Goal: Information Seeking & Learning: Learn about a topic

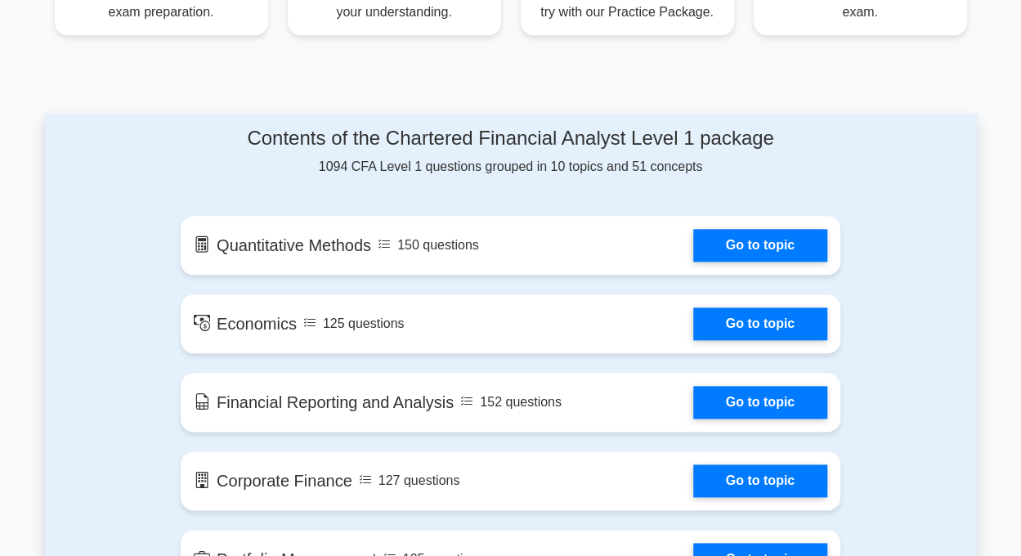
scroll to position [774, 0]
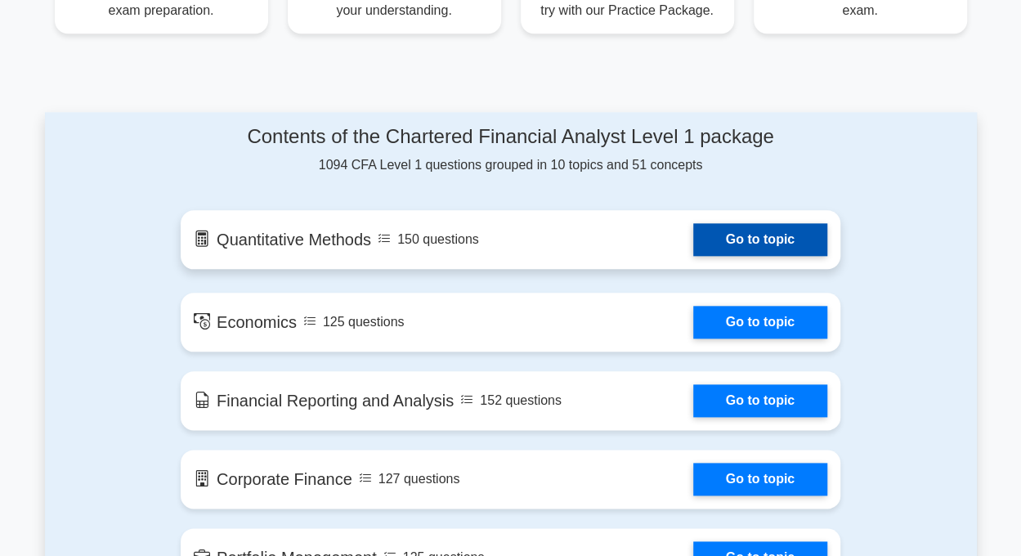
click at [748, 230] on link "Go to topic" at bounding box center [760, 239] width 134 height 33
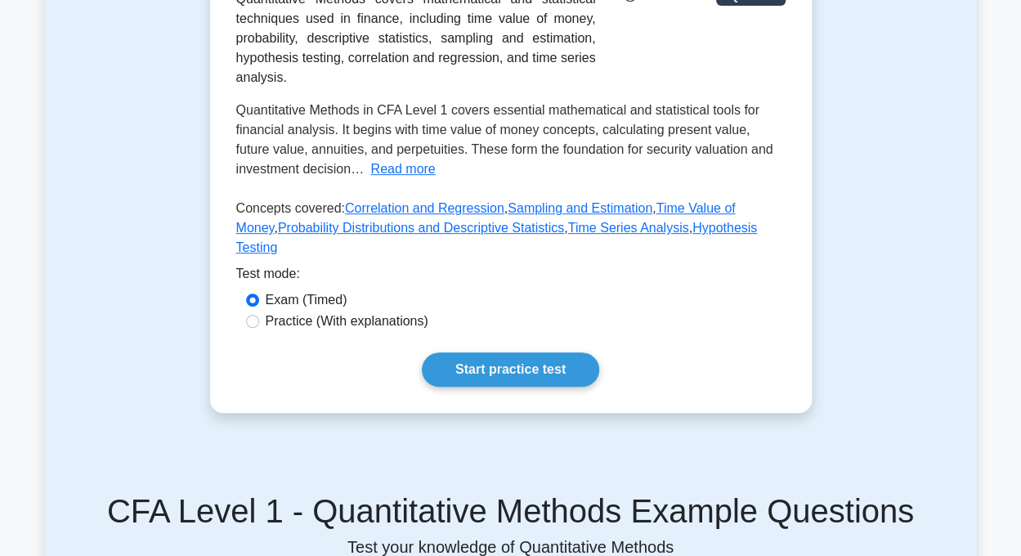
scroll to position [343, 0]
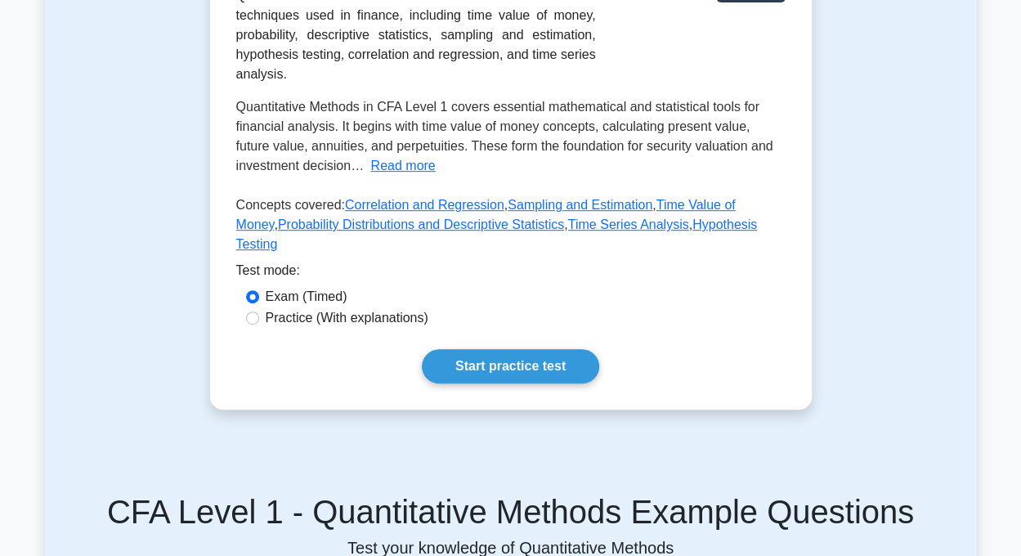
click at [407, 328] on label "Practice (With explanations)" at bounding box center [347, 318] width 163 height 20
click at [259, 324] on input "Practice (With explanations)" at bounding box center [252, 317] width 13 height 13
radio input "true"
click at [474, 371] on link "Start practice test" at bounding box center [510, 366] width 177 height 34
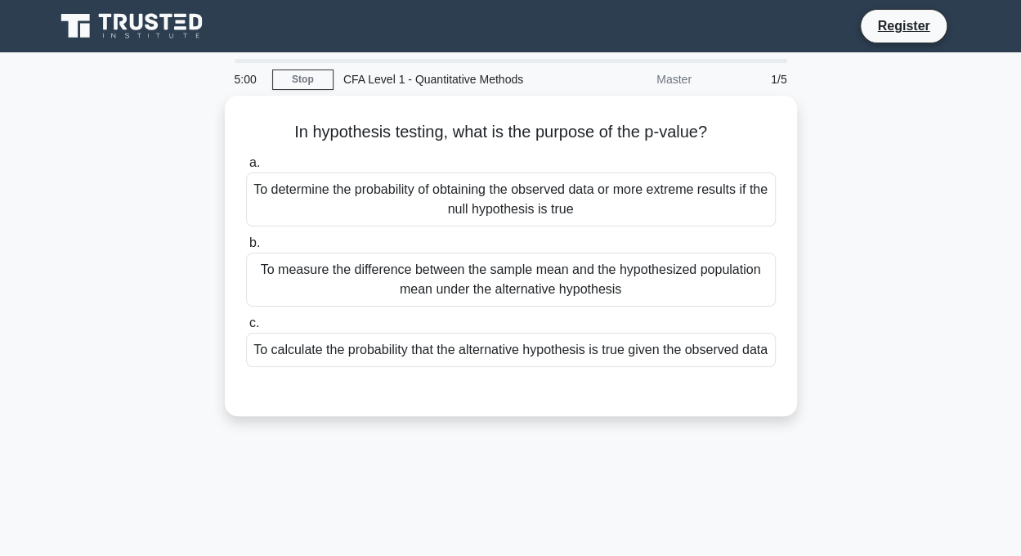
scroll to position [8, 0]
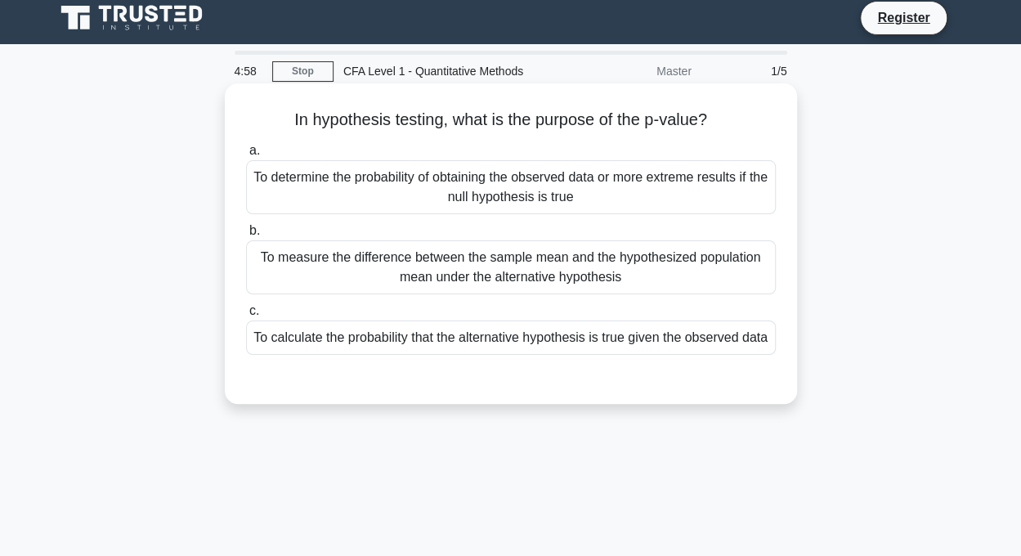
click at [459, 119] on h5 "In hypothesis testing, what is the purpose of the p-value? .spinner_0XTQ{transf…" at bounding box center [510, 120] width 533 height 21
drag, startPoint x: 459, startPoint y: 119, endPoint x: 588, endPoint y: 124, distance: 129.2
click at [588, 124] on h5 "In hypothesis testing, what is the purpose of the p-value? .spinner_0XTQ{transf…" at bounding box center [510, 120] width 533 height 21
click at [502, 204] on div "To determine the probability of obtaining the observed data or more extreme res…" at bounding box center [511, 187] width 530 height 54
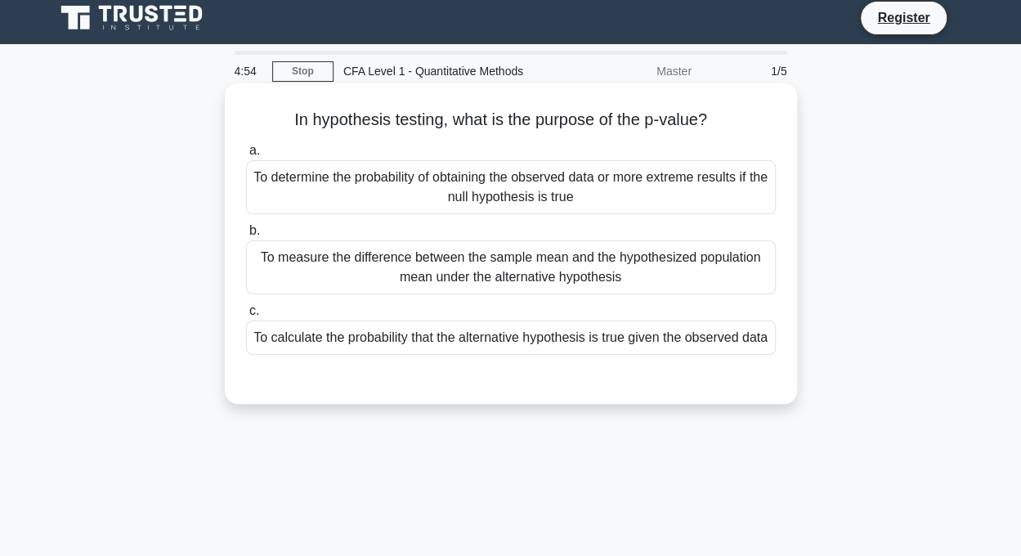
click at [246, 156] on input "a. To determine the probability of obtaining the observed data or more extreme …" at bounding box center [246, 150] width 0 height 11
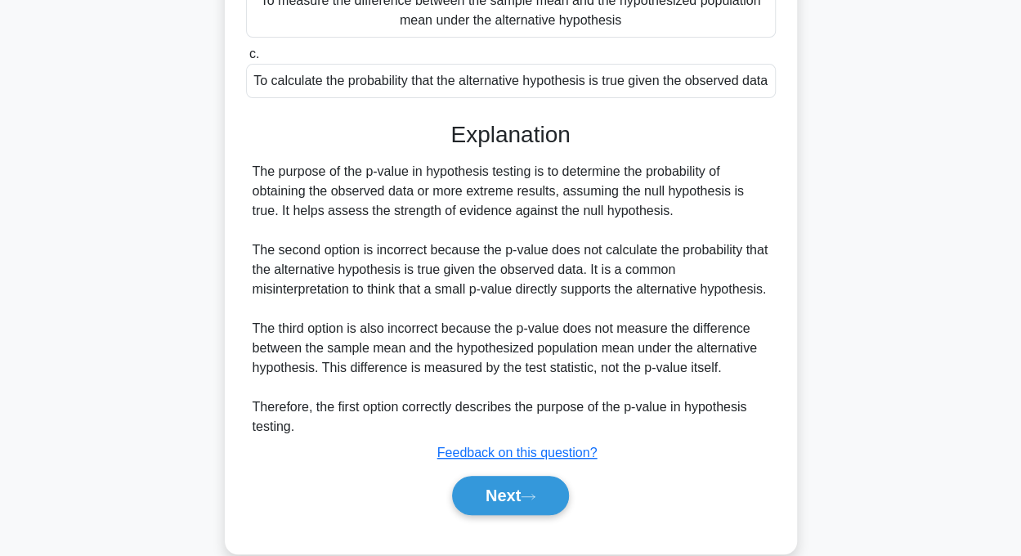
scroll to position [268, 0]
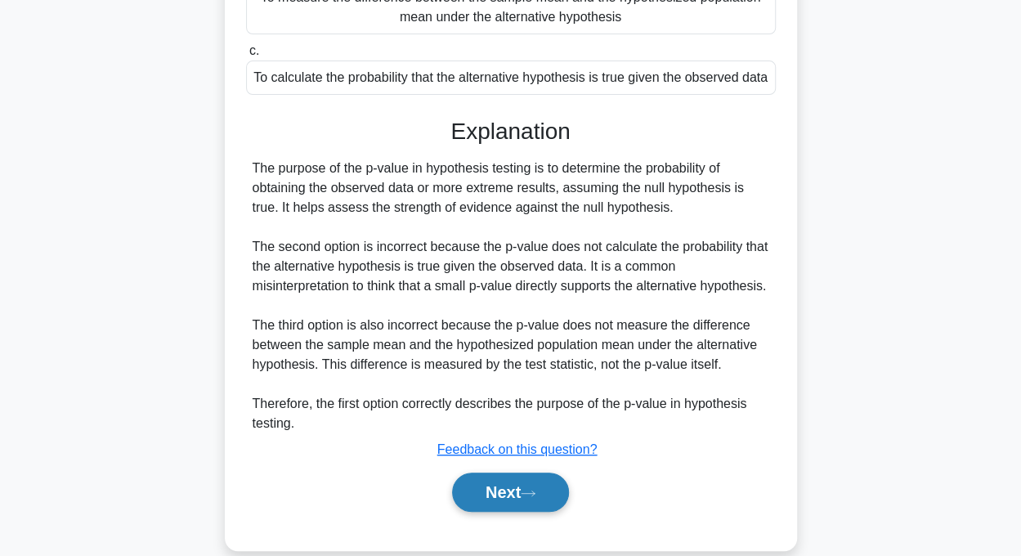
click at [500, 512] on button "Next" at bounding box center [510, 491] width 117 height 39
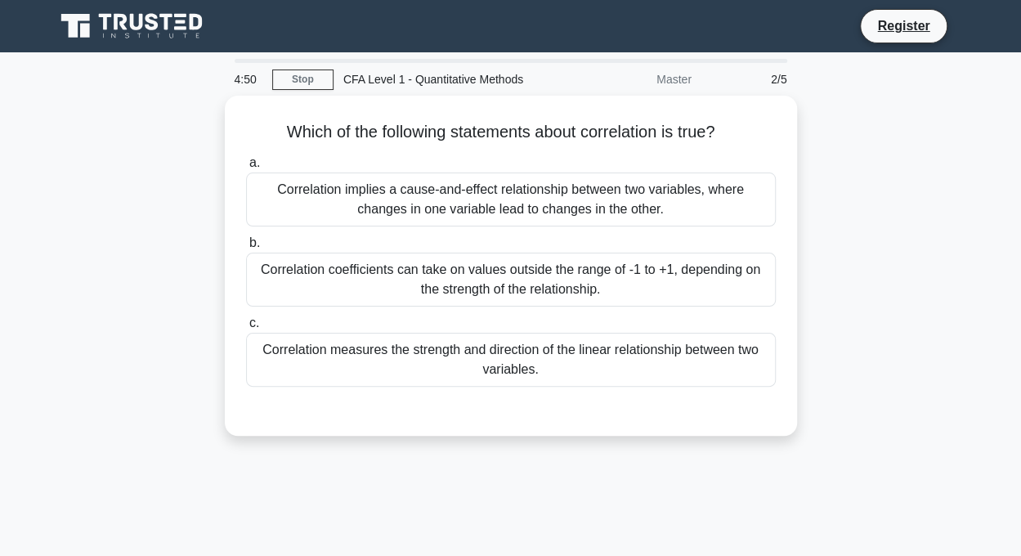
scroll to position [1, 0]
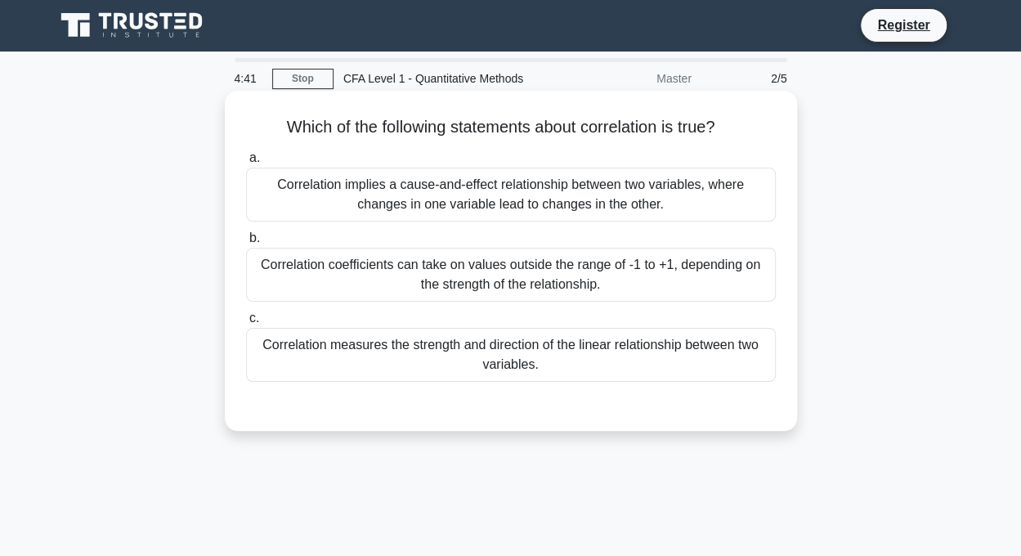
click at [468, 281] on div "Correlation coefficients can take on values outside the range of -1 to +1, depe…" at bounding box center [511, 275] width 530 height 54
click at [246, 244] on input "b. Correlation coefficients can take on values outside the range of -1 to +1, d…" at bounding box center [246, 238] width 0 height 11
